Goal: Navigation & Orientation: Find specific page/section

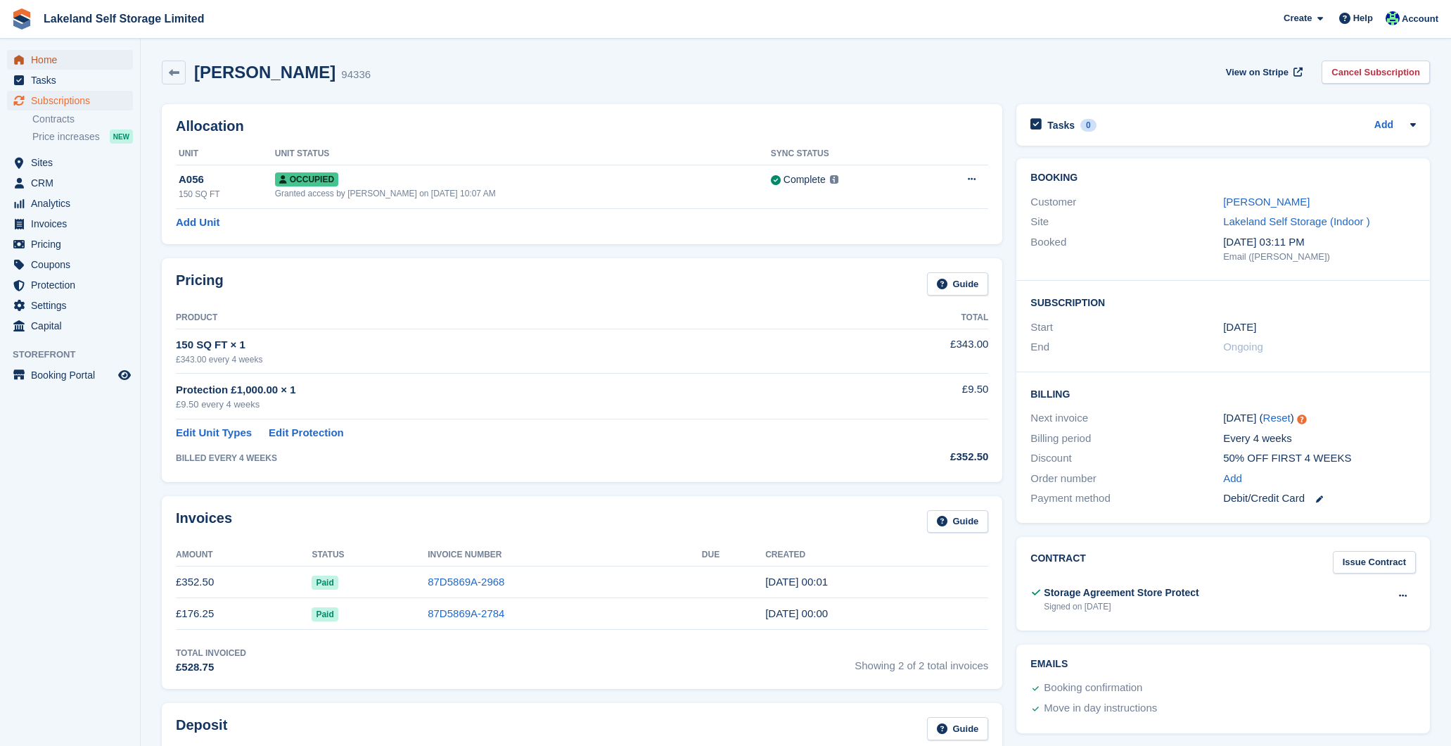
click at [51, 56] on span "Home" at bounding box center [73, 60] width 84 height 20
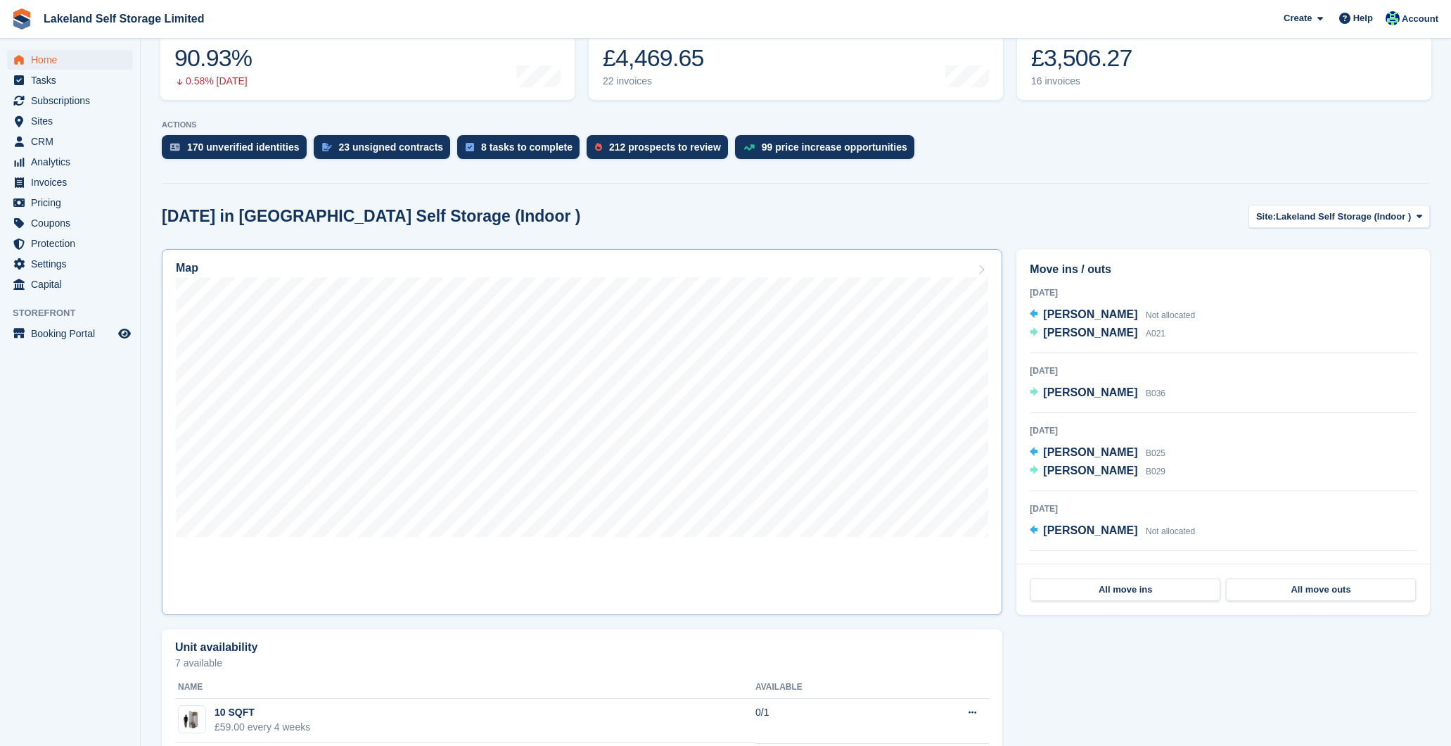
scroll to position [205, 0]
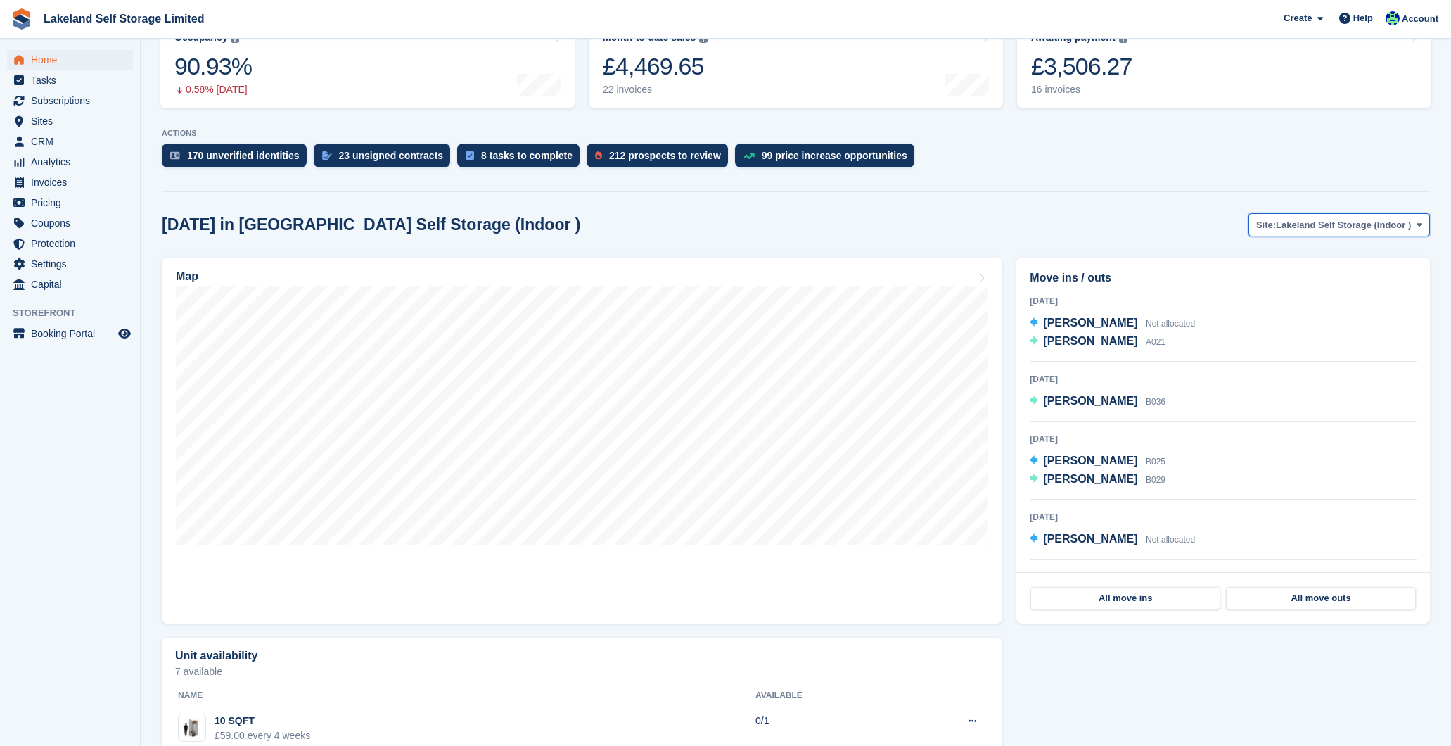
click at [1393, 227] on span "Lakeland Self Storage (Indoor )" at bounding box center [1343, 225] width 135 height 14
click at [1387, 284] on link "Lakeland Self Storage (Outdoor drive up)" at bounding box center [1320, 283] width 210 height 25
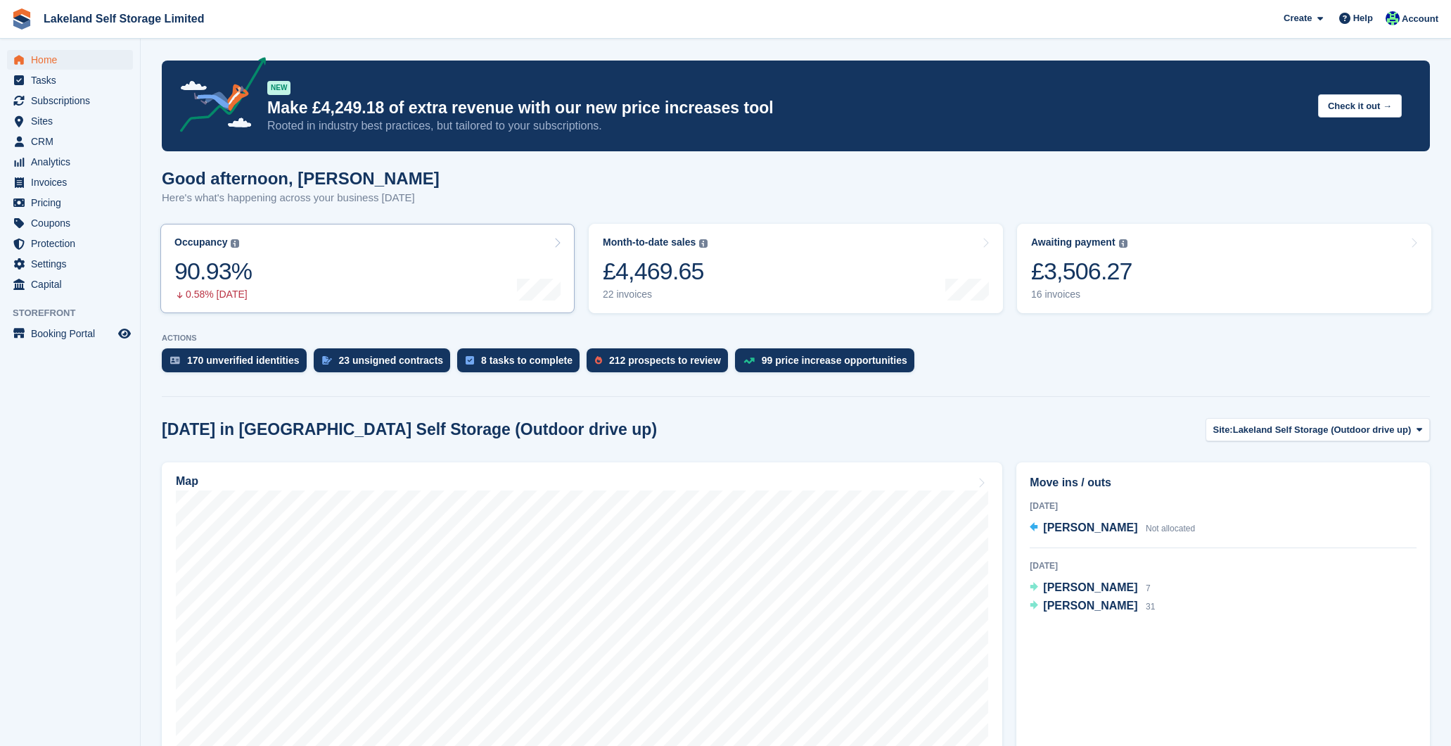
scroll to position [9, 0]
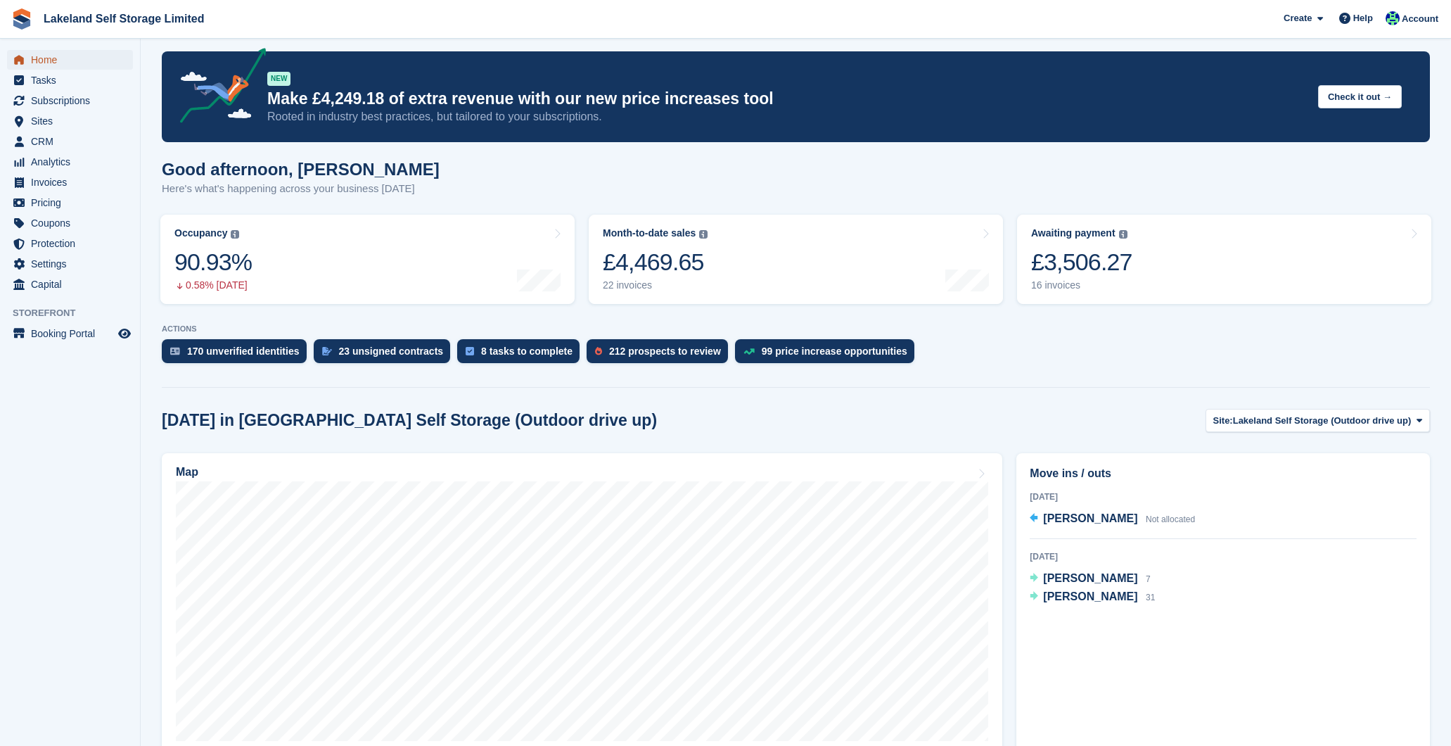
click at [48, 58] on span "Home" at bounding box center [73, 60] width 84 height 20
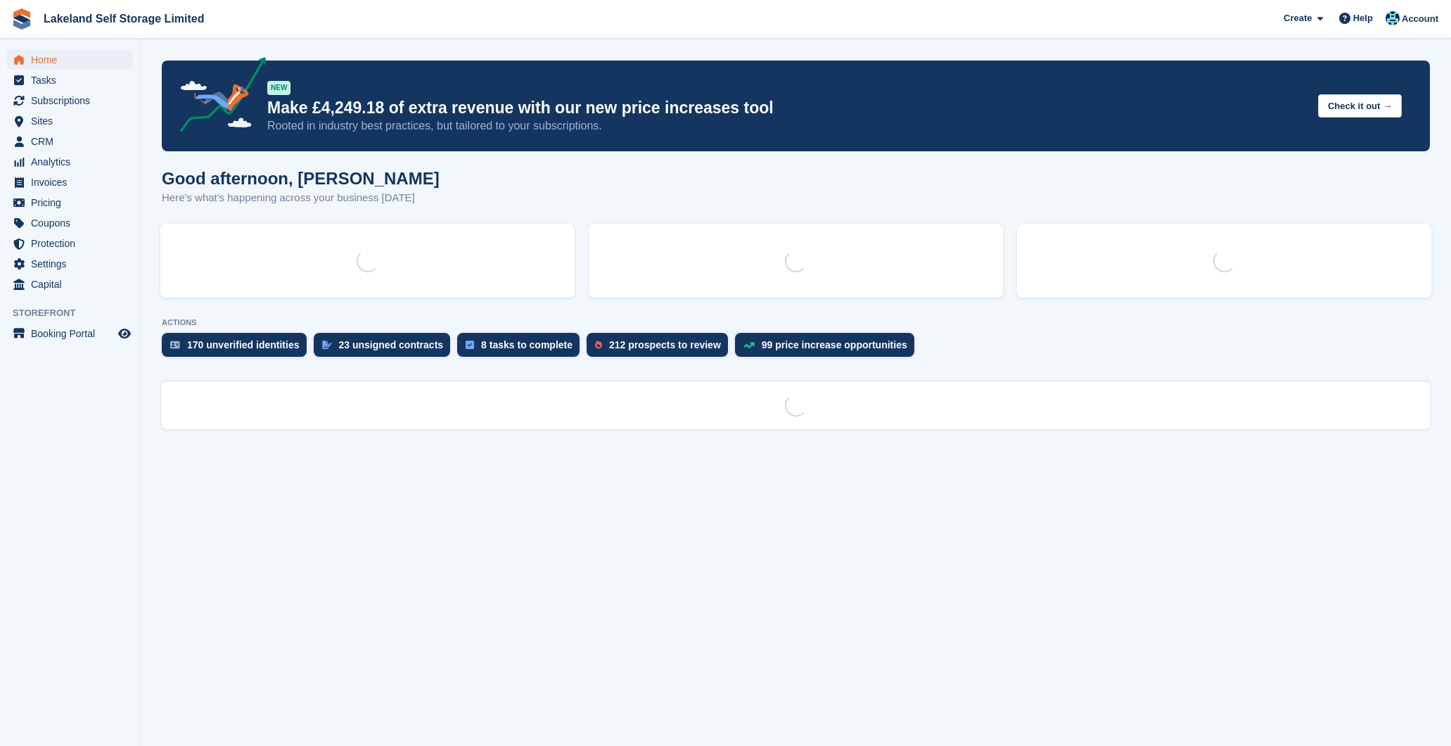
scroll to position [0, 0]
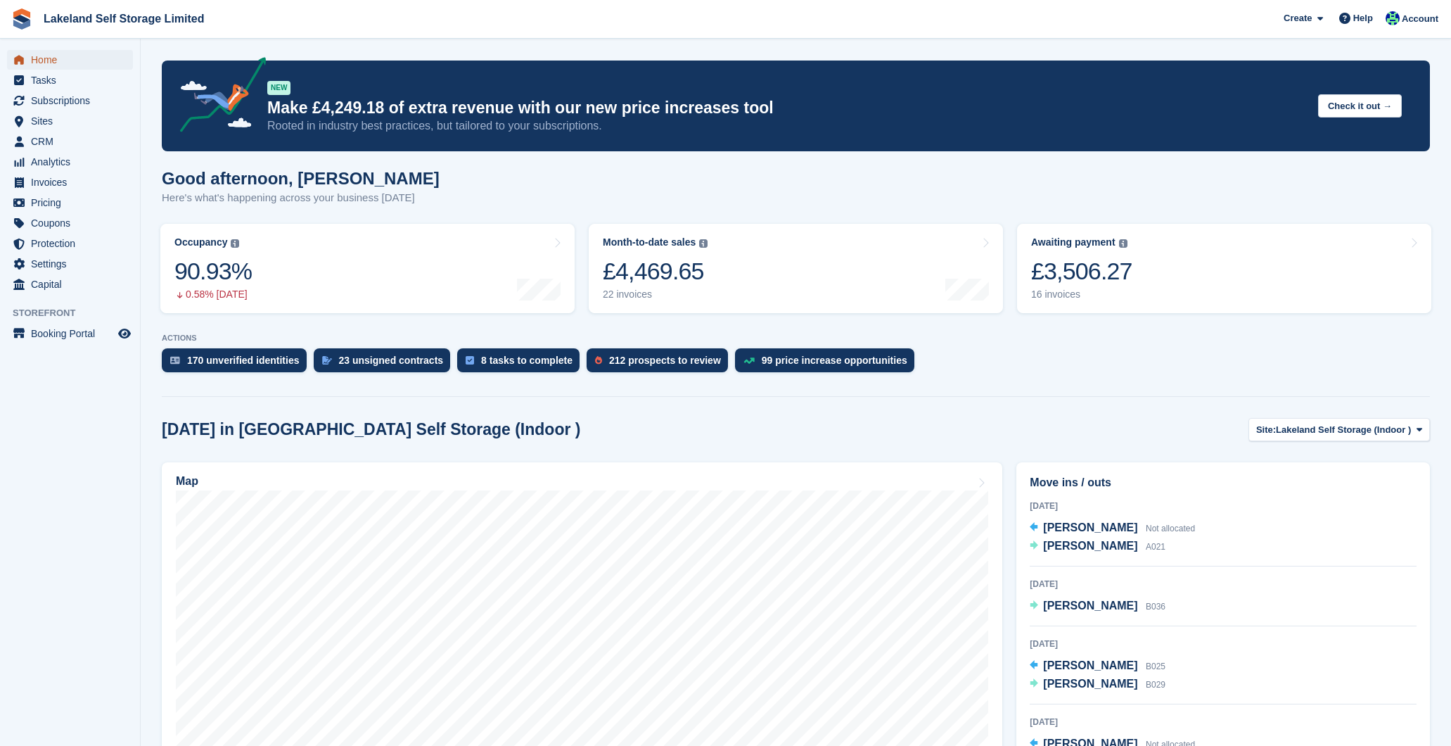
click at [51, 57] on span "Home" at bounding box center [73, 60] width 84 height 20
